Goal: Find specific page/section: Find specific page/section

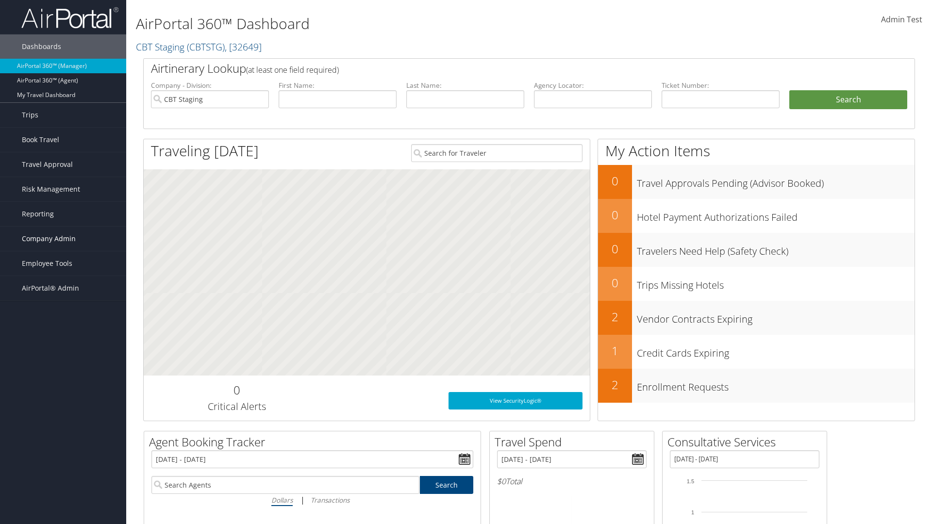
click at [63, 239] on span "Company Admin" at bounding box center [49, 239] width 54 height 24
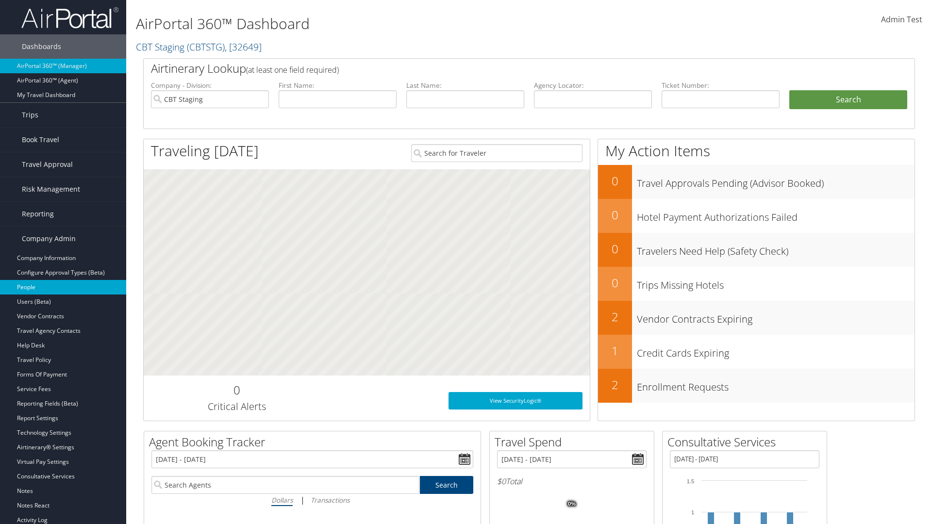
click at [63, 287] on link "People" at bounding box center [63, 287] width 126 height 15
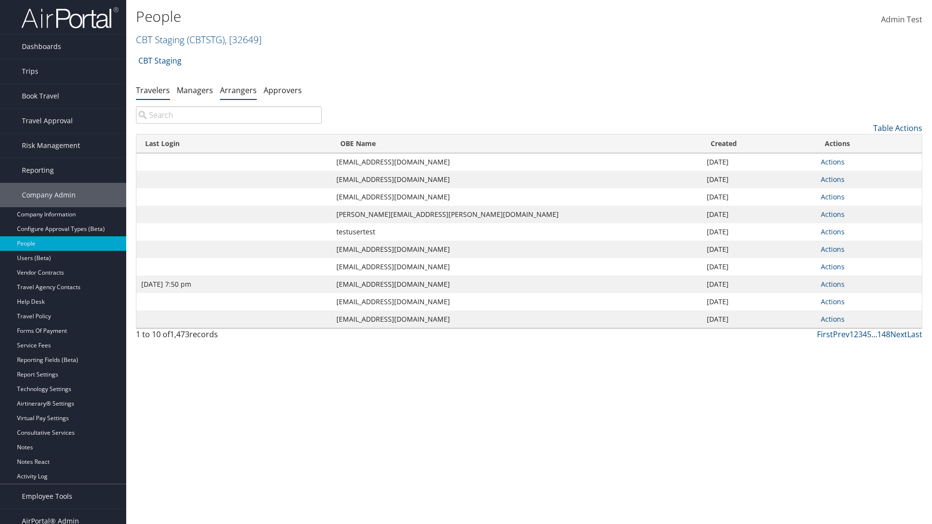
click at [238, 90] on link "Arrangers" at bounding box center [238, 90] width 37 height 11
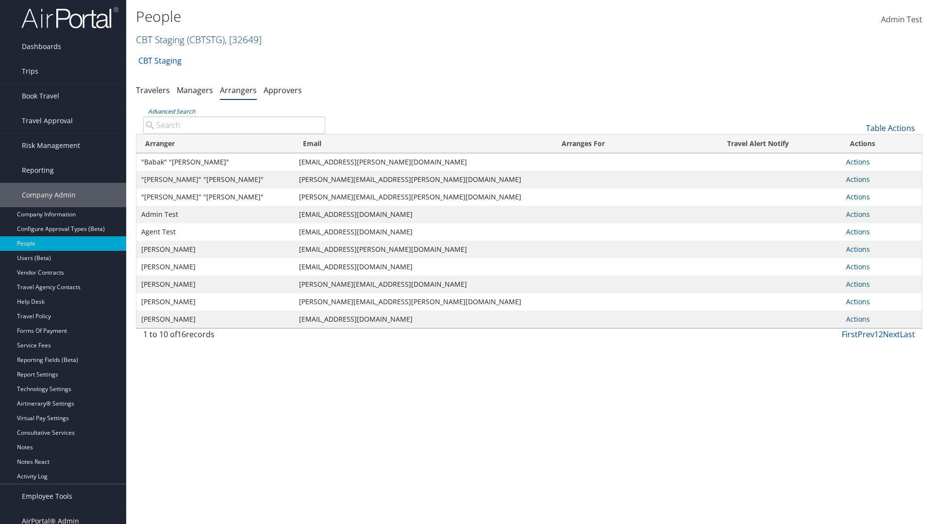
click at [160, 39] on link "CBT Staging ( CBTSTG ) , [ 32649 ]" at bounding box center [199, 39] width 126 height 13
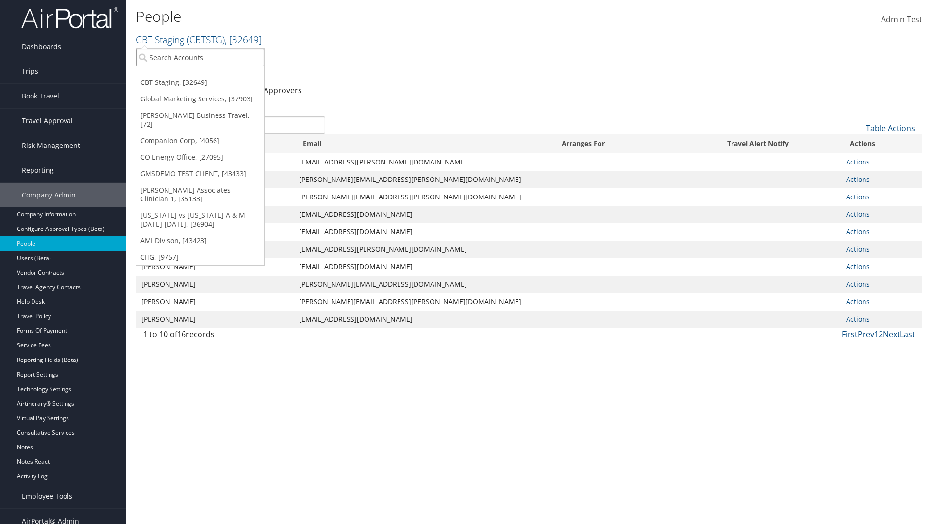
click at [200, 57] on input "search" at bounding box center [200, 58] width 128 height 18
type input "[PERSON_NAME] Business Travel"
click at [214, 75] on div "Christopherson Business Travel (C10001), [72]" at bounding box center [213, 75] width 165 height 9
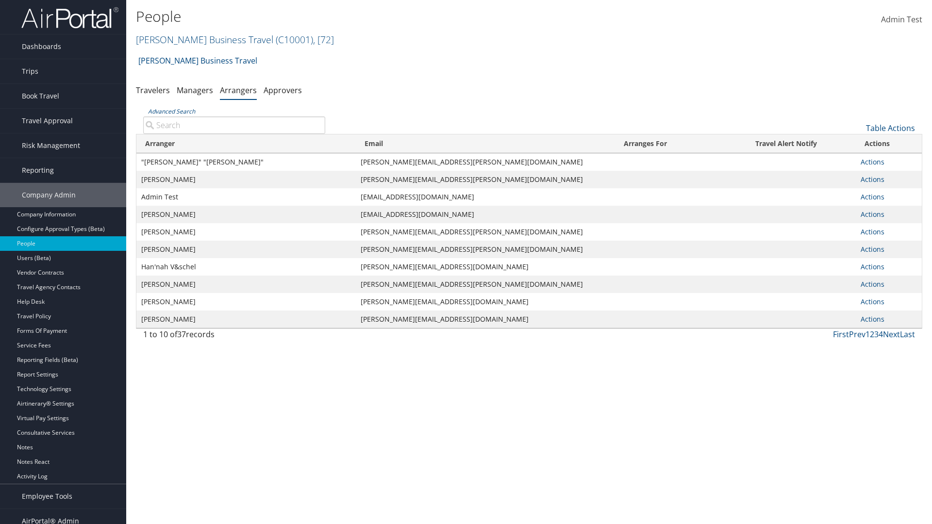
click at [234, 125] on input "Advanced Search" at bounding box center [234, 124] width 182 height 17
type input ""Ter"
